Goal: Find specific page/section: Find specific page/section

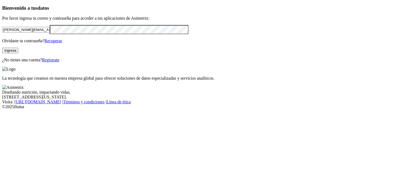
click at [18, 53] on button "Ingresa" at bounding box center [10, 51] width 16 height 6
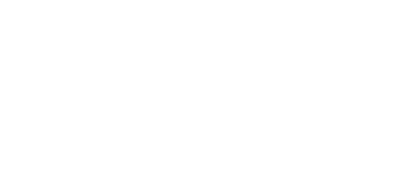
click at [15, 7] on icon at bounding box center [10, 109] width 17 height 215
